Goal: Information Seeking & Learning: Learn about a topic

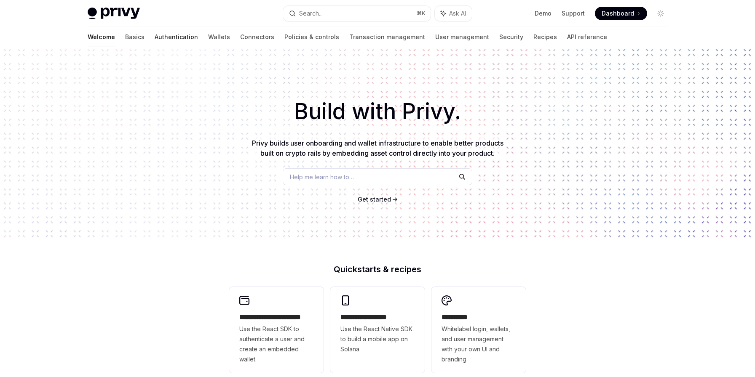
click at [155, 38] on link "Authentication" at bounding box center [176, 37] width 43 height 20
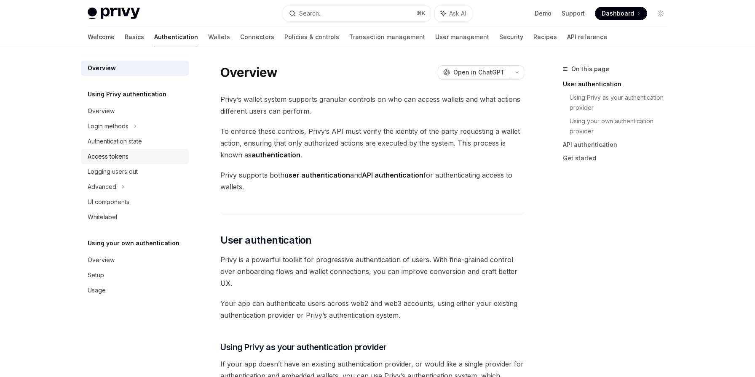
click at [113, 159] on div "Access tokens" at bounding box center [108, 157] width 41 height 10
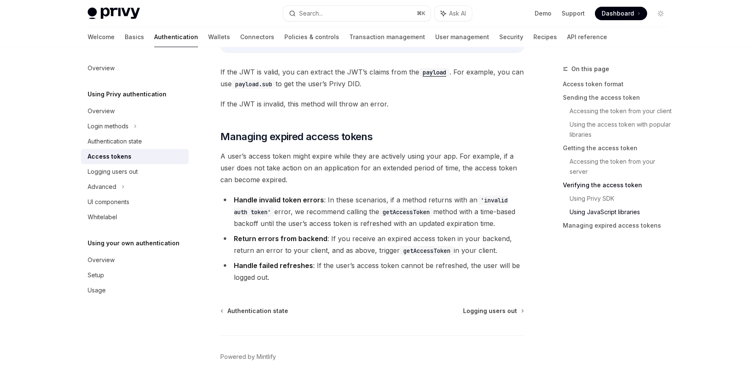
scroll to position [2159, 0]
click at [625, 293] on div "On this page Access token format Sending the access token Accessing the token f…" at bounding box center [610, 220] width 128 height 313
click at [597, 268] on div "On this page Access token format Sending the access token Accessing the token f…" at bounding box center [610, 220] width 128 height 313
click at [240, 210] on code "'invalid auth token'" at bounding box center [371, 204] width 274 height 21
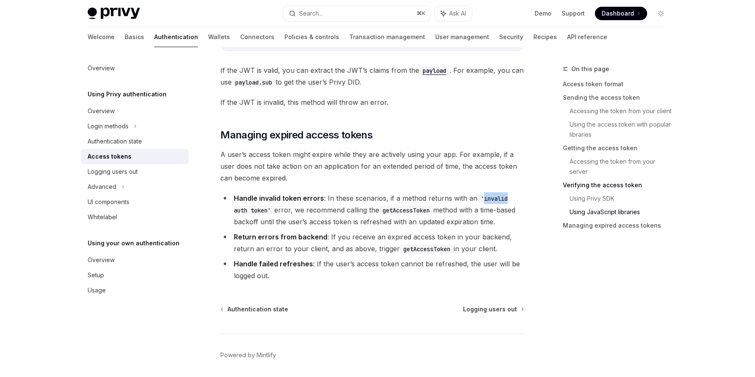
click at [492, 196] on code "'invalid auth token'" at bounding box center [371, 204] width 274 height 21
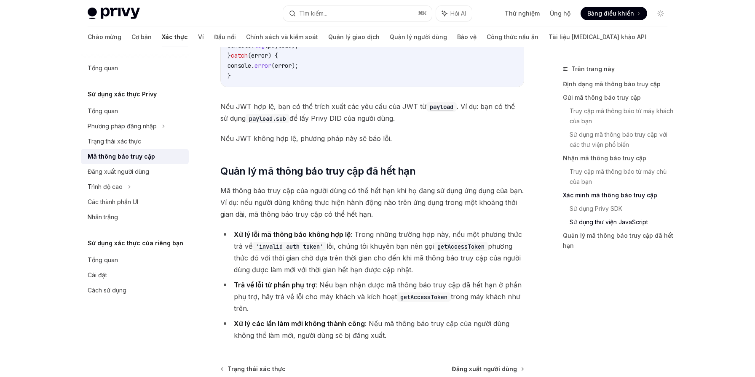
scroll to position [2187, 0]
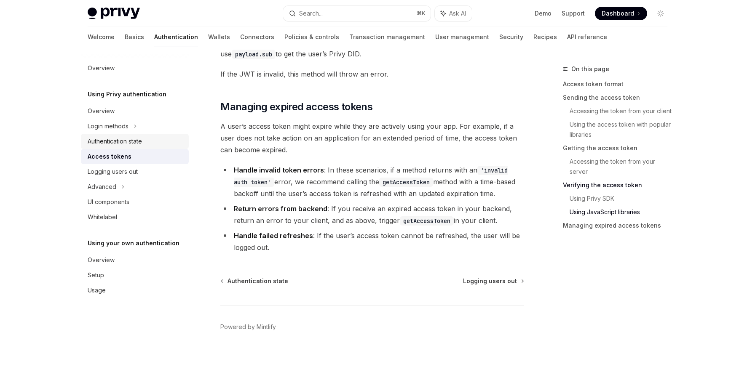
click at [122, 142] on div "Authentication state" at bounding box center [115, 141] width 54 height 10
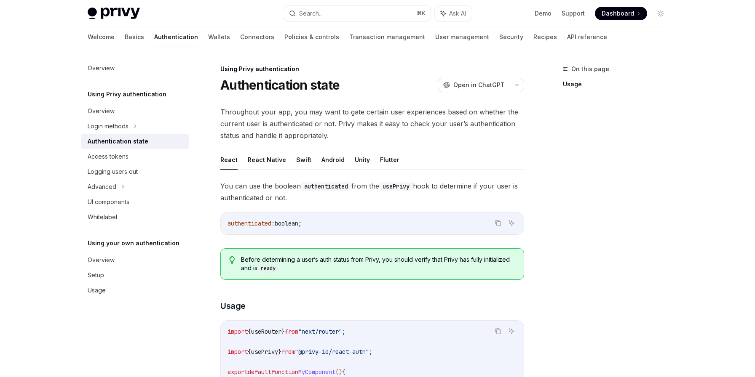
click at [547, 204] on div "On this page Usage" at bounding box center [610, 220] width 128 height 313
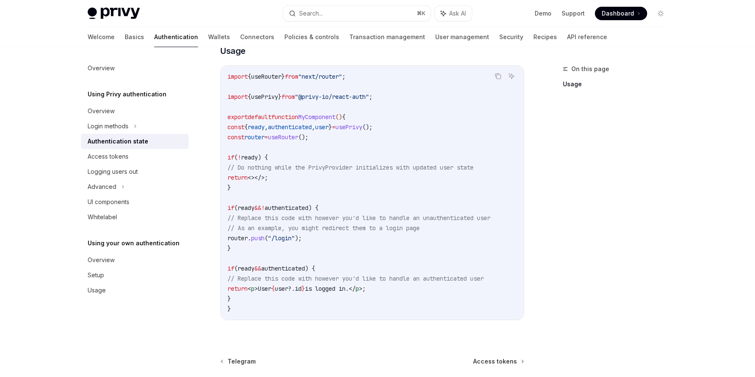
scroll to position [257, 0]
click at [119, 154] on div "Access tokens" at bounding box center [108, 157] width 41 height 10
type textarea "*"
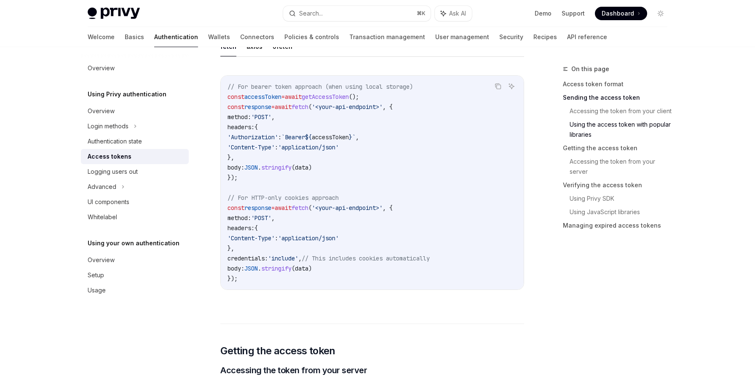
scroll to position [760, 0]
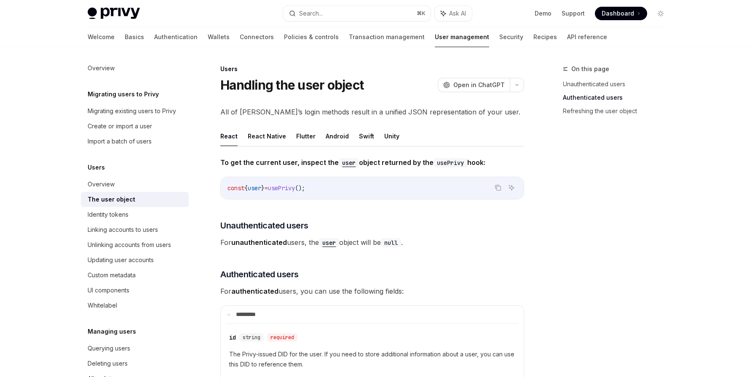
scroll to position [753, 0]
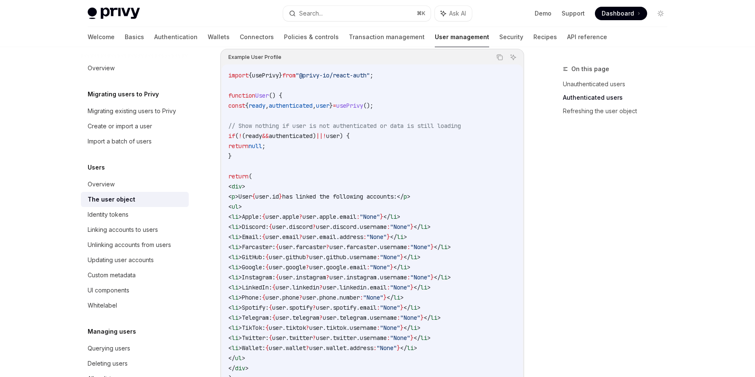
click at [28, 113] on div "Privy Docs home page Search... ⌘ K Ask AI Demo Support Dashboard Dashboard Sear…" at bounding box center [377, 3] width 755 height 1513
click at [587, 86] on link "Unauthenticated users" at bounding box center [618, 83] width 111 height 13
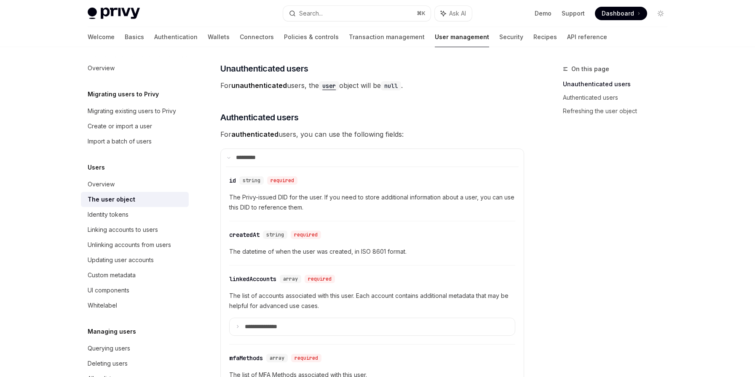
scroll to position [157, 0]
click at [125, 36] on link "Basics" at bounding box center [134, 37] width 19 height 20
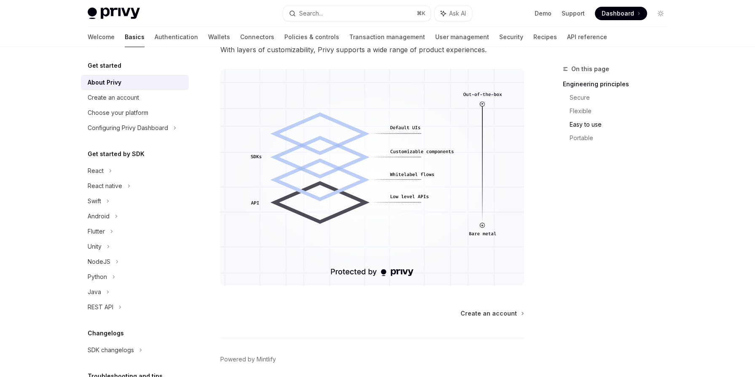
scroll to position [691, 0]
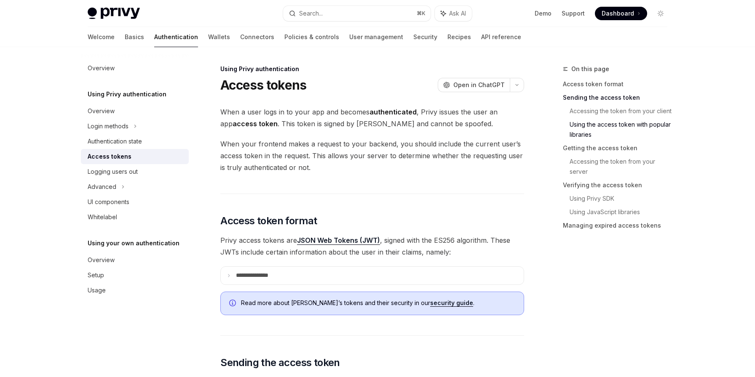
scroll to position [732, 0]
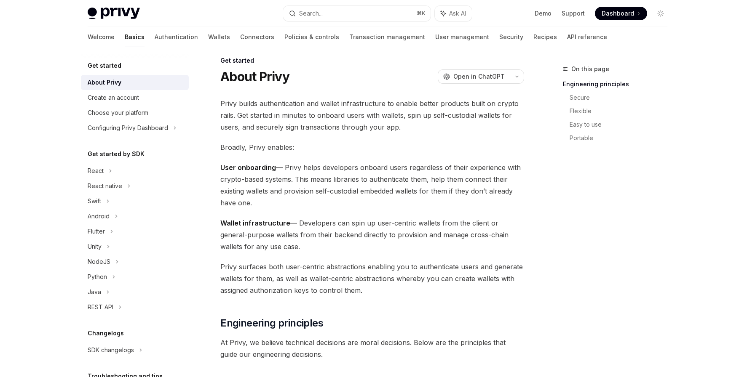
scroll to position [11, 0]
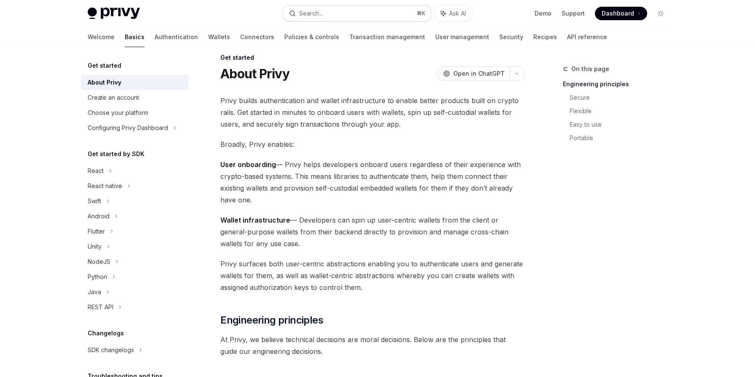
click at [345, 12] on button "Search... ⌘ K" at bounding box center [356, 13] width 147 height 15
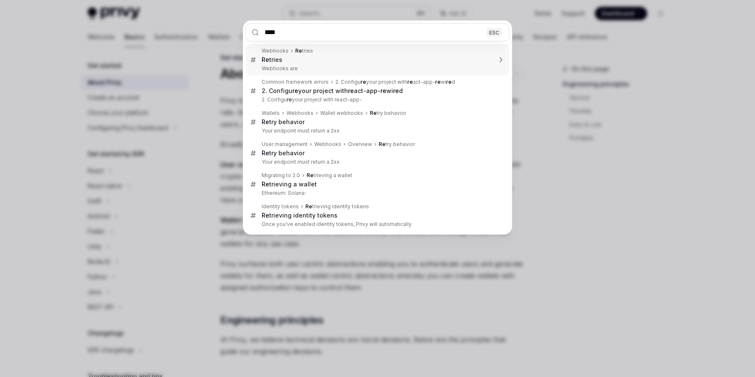
type input "*****"
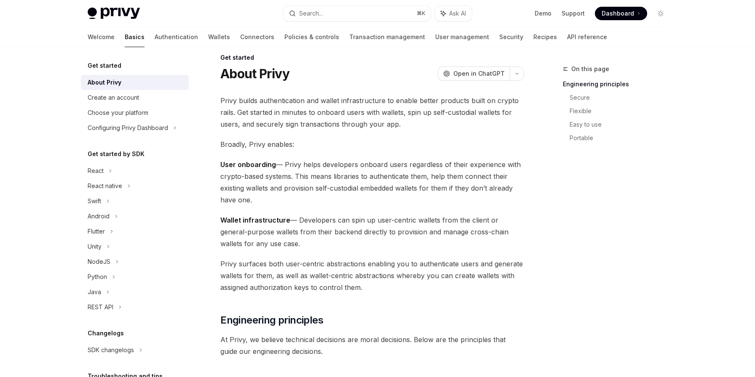
type textarea "*"
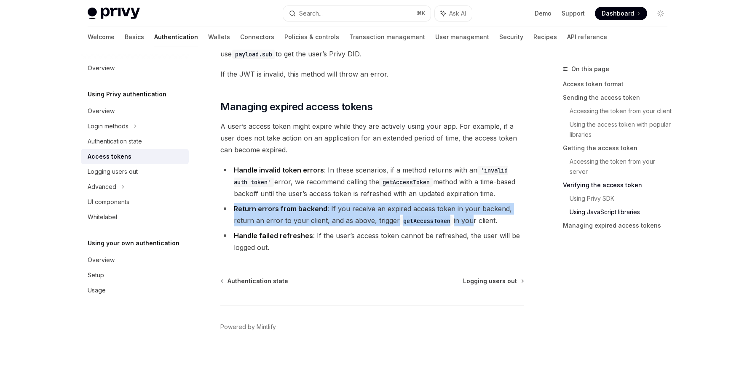
drag, startPoint x: 230, startPoint y: 207, endPoint x: 469, endPoint y: 221, distance: 239.2
click at [469, 221] on li "Return errors from backend : If you receive an expired access token in your bac…" at bounding box center [372, 215] width 304 height 24
click at [504, 220] on li "Return errors from backend : If you receive an expired access token in your bac…" at bounding box center [372, 215] width 304 height 24
copy li "Return errors from backend : If you receive an expired access token in your bac…"
